Goal: Task Accomplishment & Management: Manage account settings

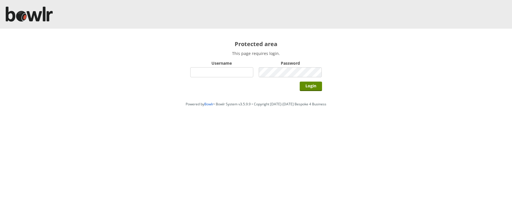
type input "hornseaindoorbowlsclub"
click at [398, 5] on div at bounding box center [256, 14] width 512 height 29
click at [312, 88] on input "Login" at bounding box center [311, 86] width 22 height 9
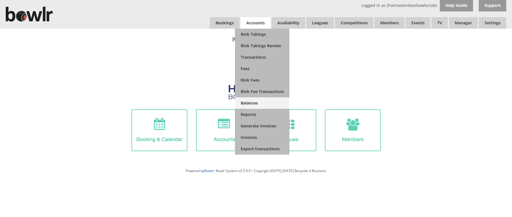
click at [252, 101] on link "Balances" at bounding box center [262, 102] width 54 height 11
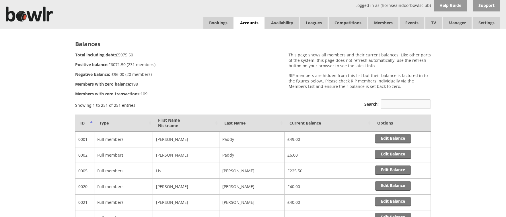
click at [392, 105] on input "Search:" at bounding box center [405, 103] width 50 height 9
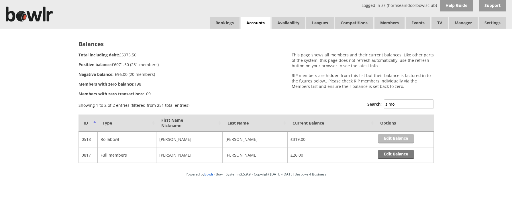
type input "simo"
click at [390, 140] on link "Edit Balance" at bounding box center [396, 138] width 36 height 9
